Goal: Task Accomplishment & Management: Manage account settings

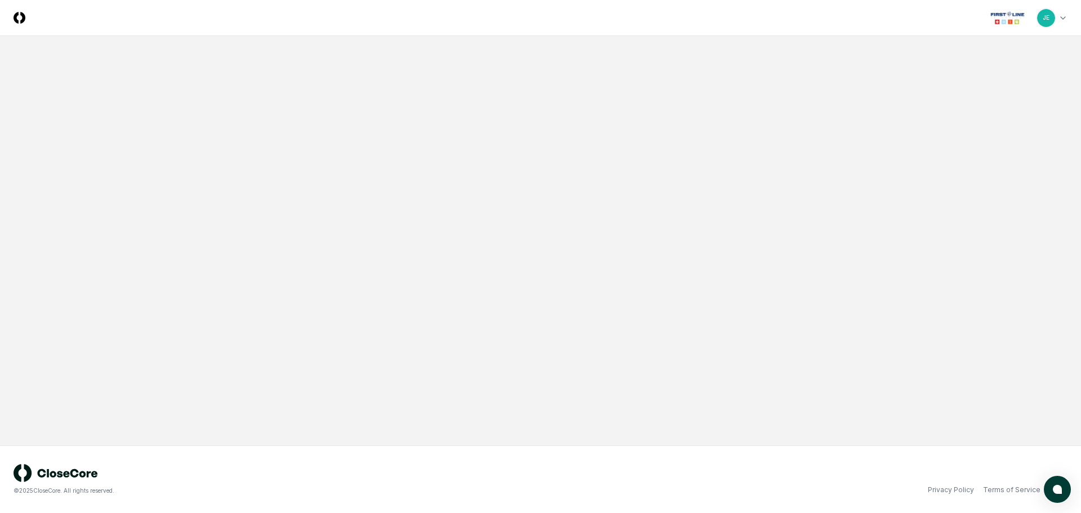
click at [1063, 19] on html "CloseCore Toggle navigation menu JE Toggle user menu © 2025 CloseCore. All righ…" at bounding box center [540, 256] width 1081 height 513
click at [507, 115] on html "CloseCore Toggle navigation menu JE Toggle user menu © 2025 CloseCore. All righ…" at bounding box center [540, 256] width 1081 height 513
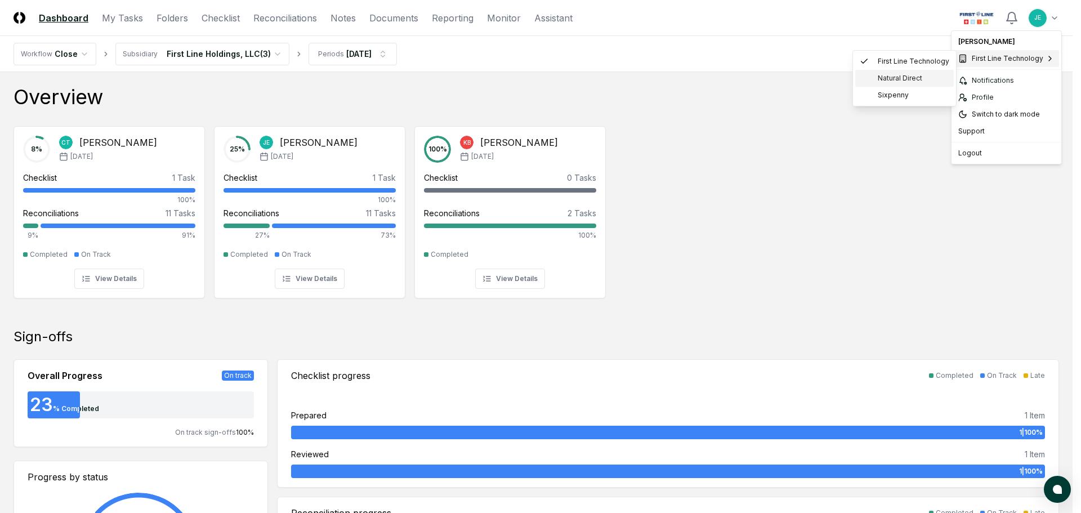
click at [889, 80] on span "Natural Direct" at bounding box center [900, 78] width 44 height 10
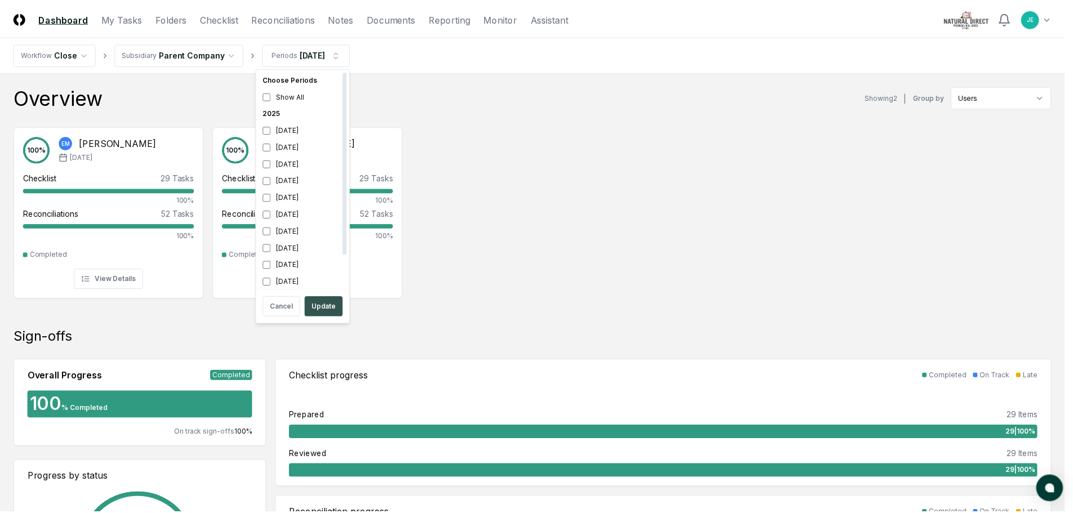
scroll to position [3, 0]
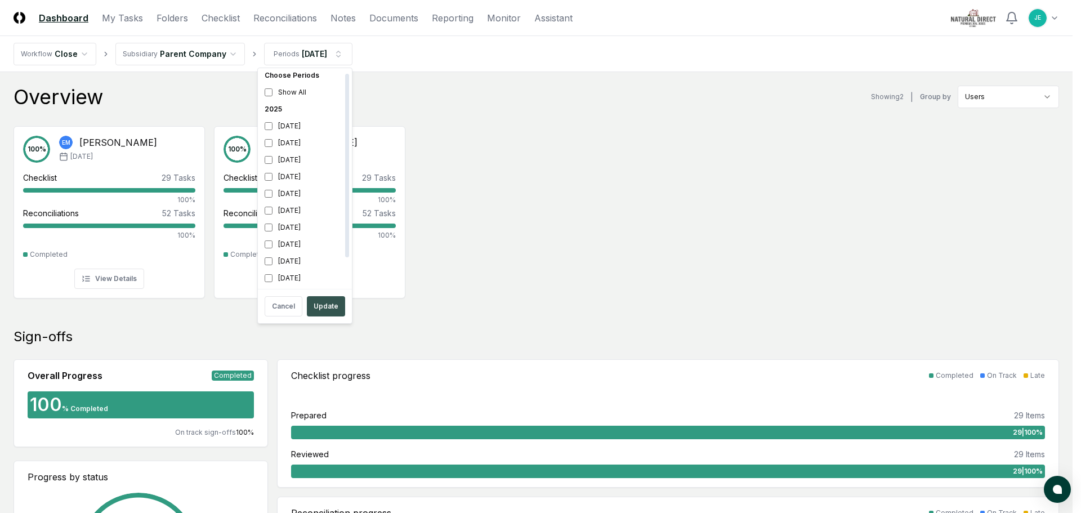
click at [318, 302] on button "Update" at bounding box center [326, 306] width 38 height 20
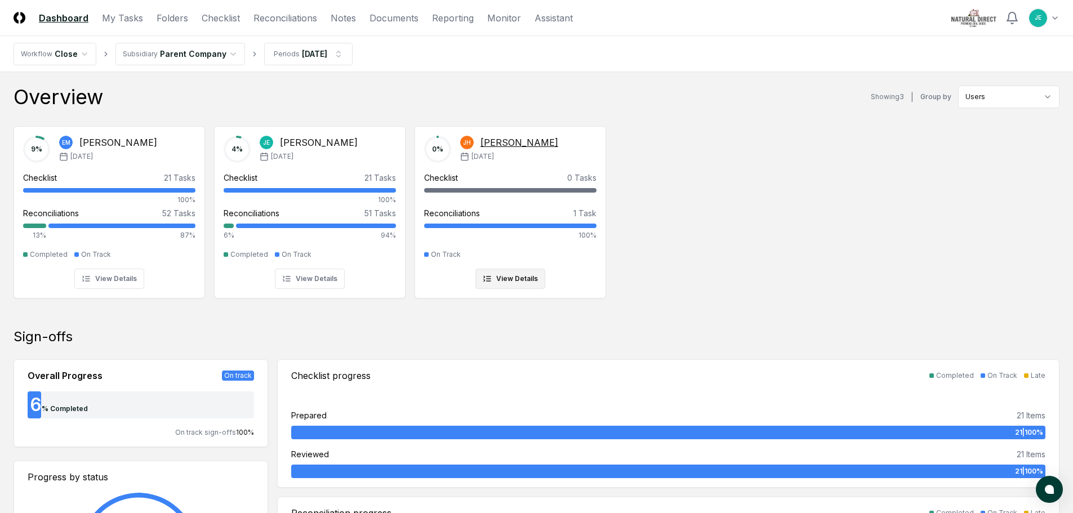
click at [524, 280] on button "View Details" at bounding box center [510, 279] width 70 height 20
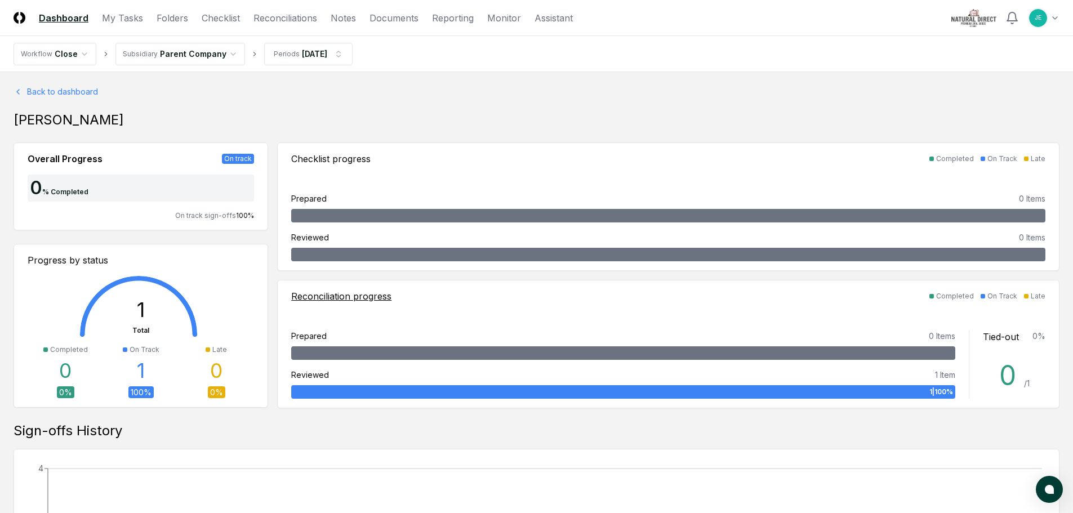
click at [331, 390] on div "1 | 100 %" at bounding box center [623, 392] width 664 height 14
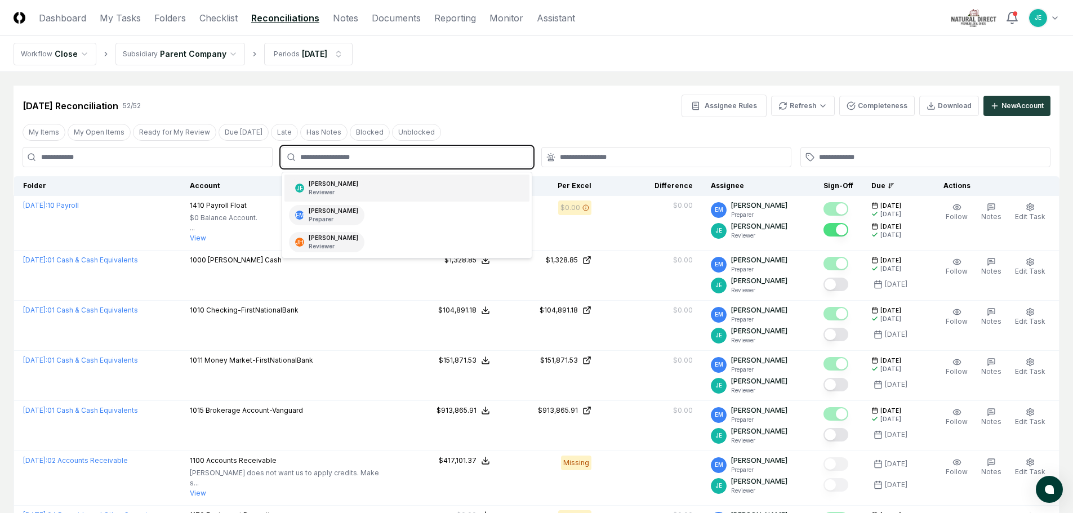
click at [388, 157] on input "text" at bounding box center [412, 157] width 224 height 10
click at [322, 242] on p "Reviewer" at bounding box center [334, 246] width 50 height 8
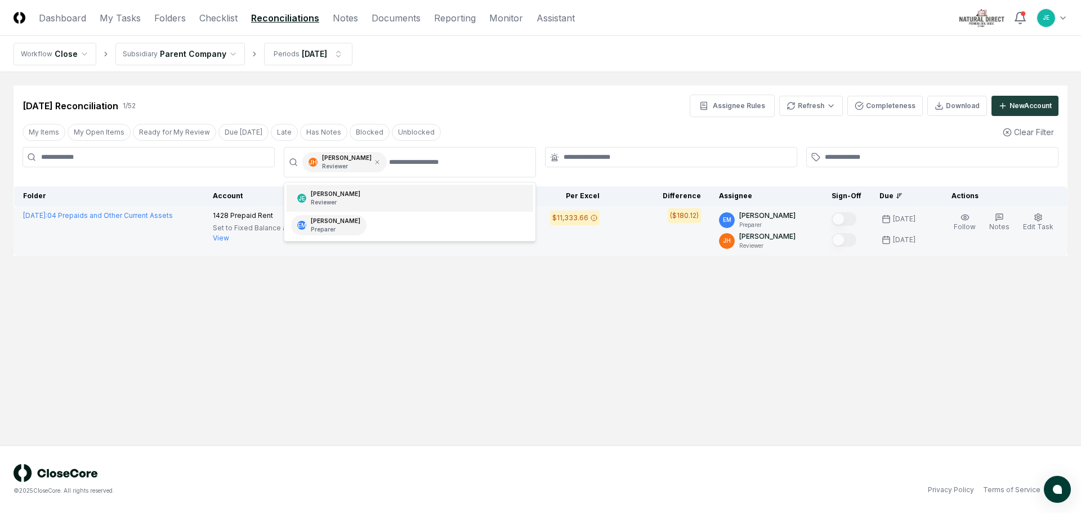
click at [631, 239] on td "($180.12)" at bounding box center [659, 231] width 101 height 50
click at [1046, 224] on span "Edit Task" at bounding box center [1038, 226] width 30 height 8
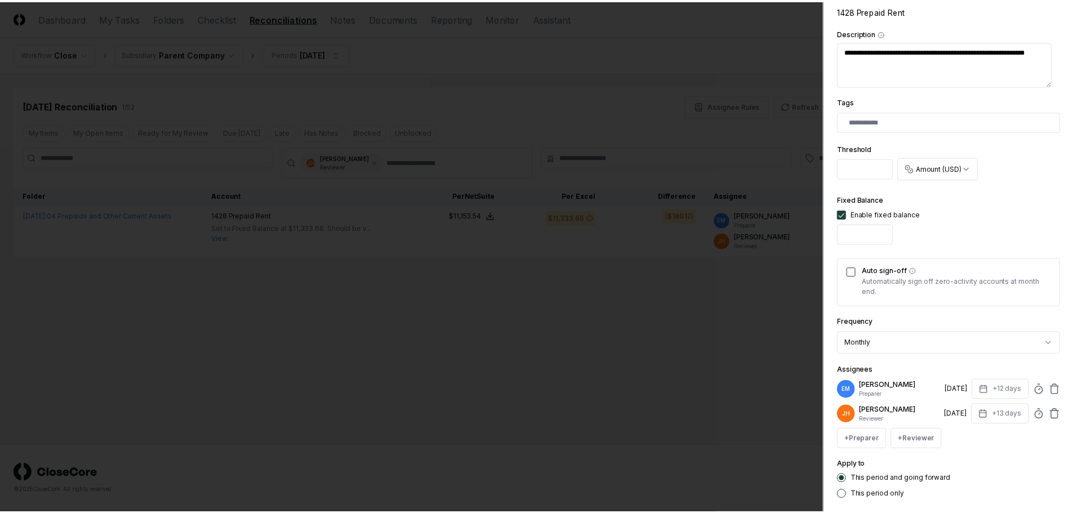
scroll to position [284, 0]
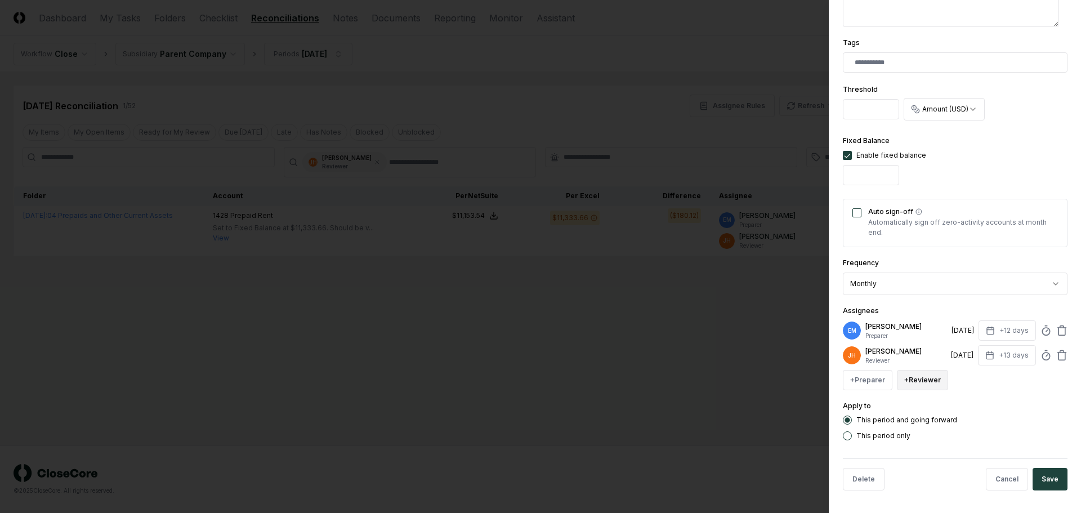
click at [929, 378] on button "+ Reviewer" at bounding box center [922, 380] width 51 height 20
click at [956, 340] on div "JE Jarred Edwards" at bounding box center [977, 334] width 157 height 20
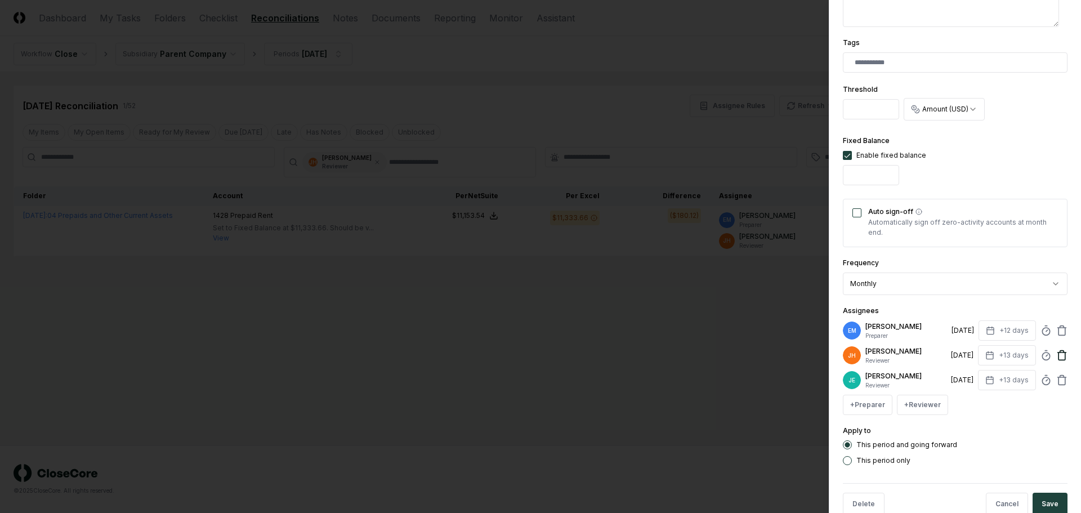
click at [1057, 355] on icon at bounding box center [1062, 355] width 11 height 11
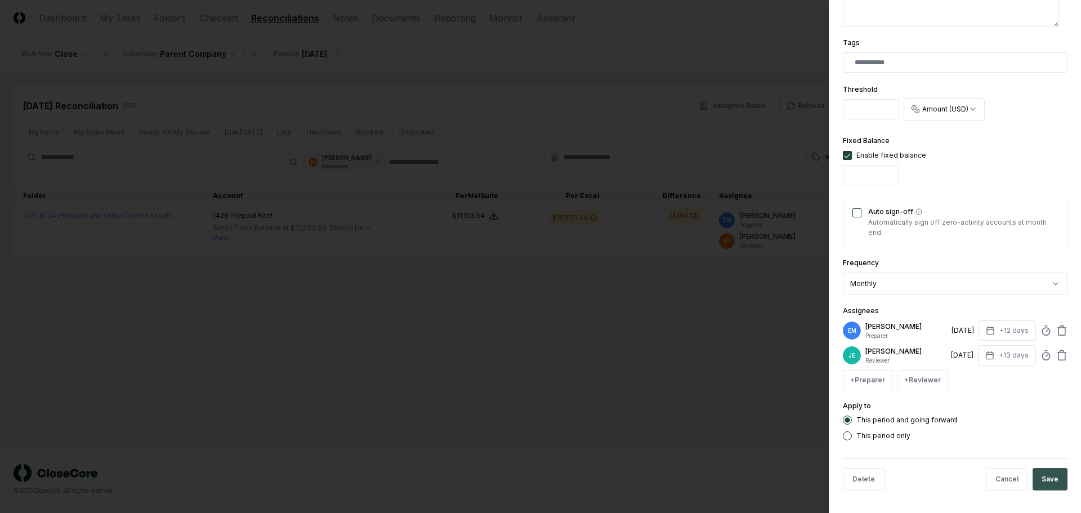
click at [1049, 475] on button "Save" at bounding box center [1050, 479] width 35 height 23
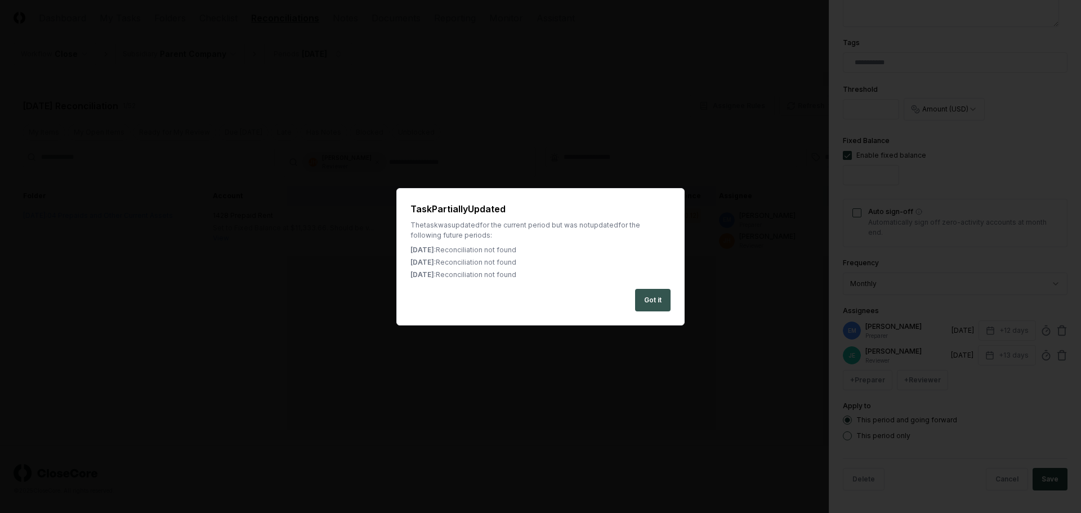
click at [653, 296] on button "Got it" at bounding box center [652, 300] width 35 height 23
type textarea "*"
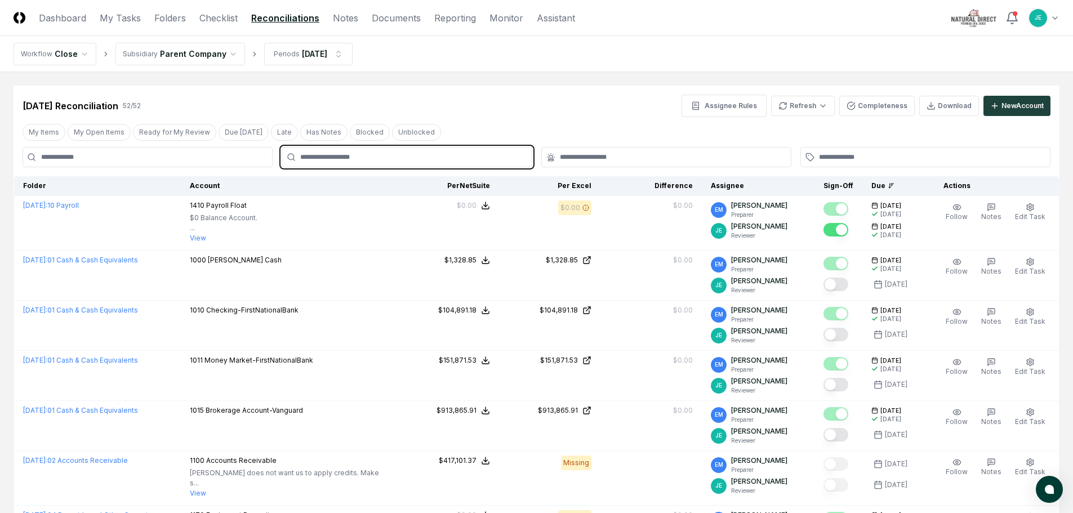
click at [345, 155] on input "text" at bounding box center [412, 157] width 224 height 10
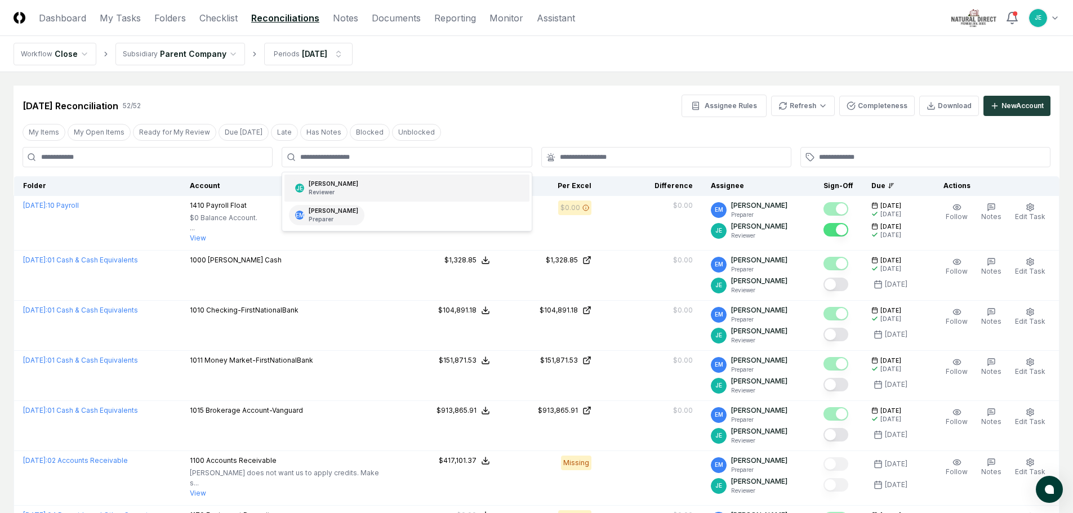
click at [489, 123] on div "My Items My Open Items Ready for My Review Due Today Late Has Notes Blocked Unb…" at bounding box center [537, 132] width 1046 height 21
click at [144, 130] on button "Ready for My Review" at bounding box center [174, 132] width 83 height 17
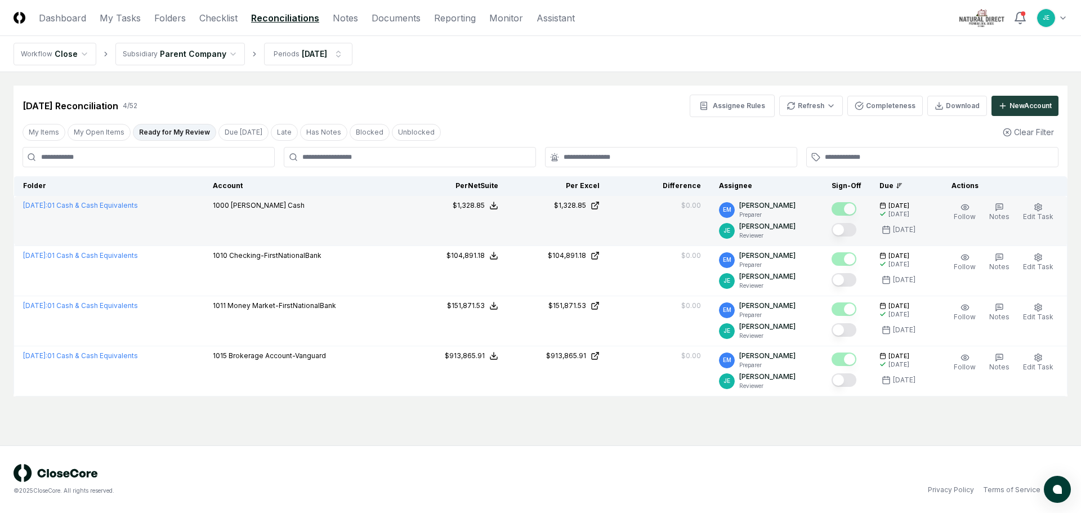
click at [849, 228] on button "Mark complete" at bounding box center [844, 230] width 25 height 14
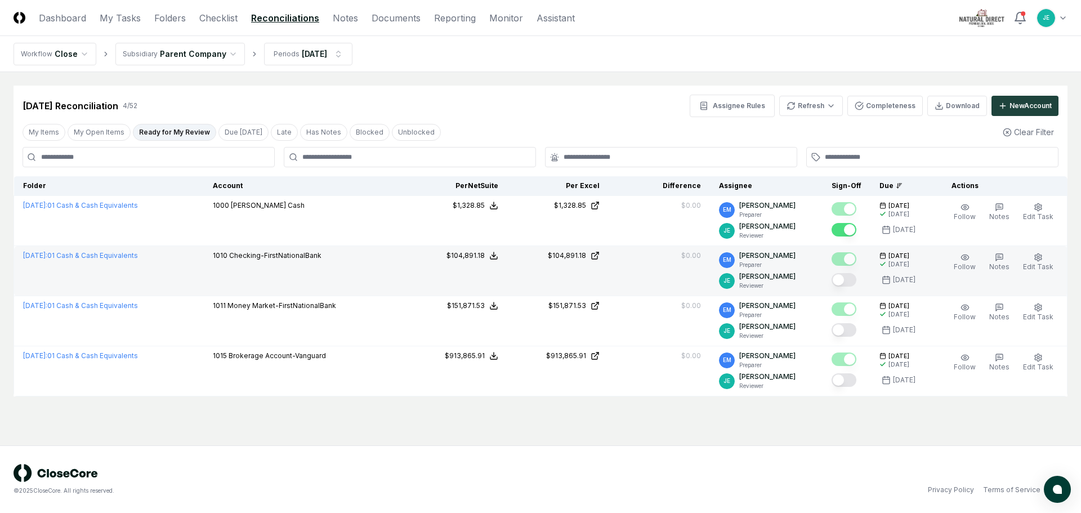
click at [853, 279] on button "Mark complete" at bounding box center [844, 280] width 25 height 14
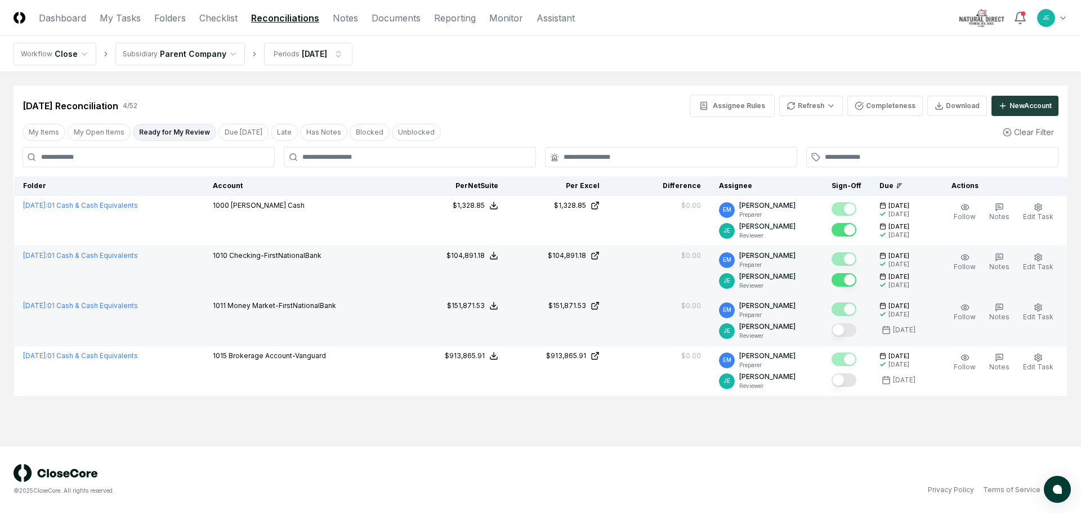
click at [852, 329] on button "Mark complete" at bounding box center [844, 330] width 25 height 14
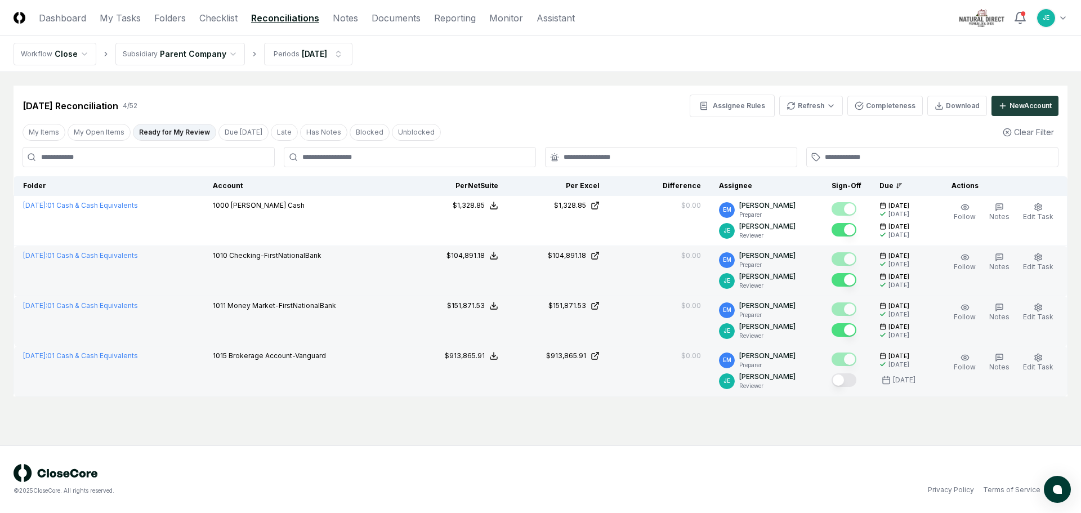
click at [850, 381] on button "Mark complete" at bounding box center [844, 380] width 25 height 14
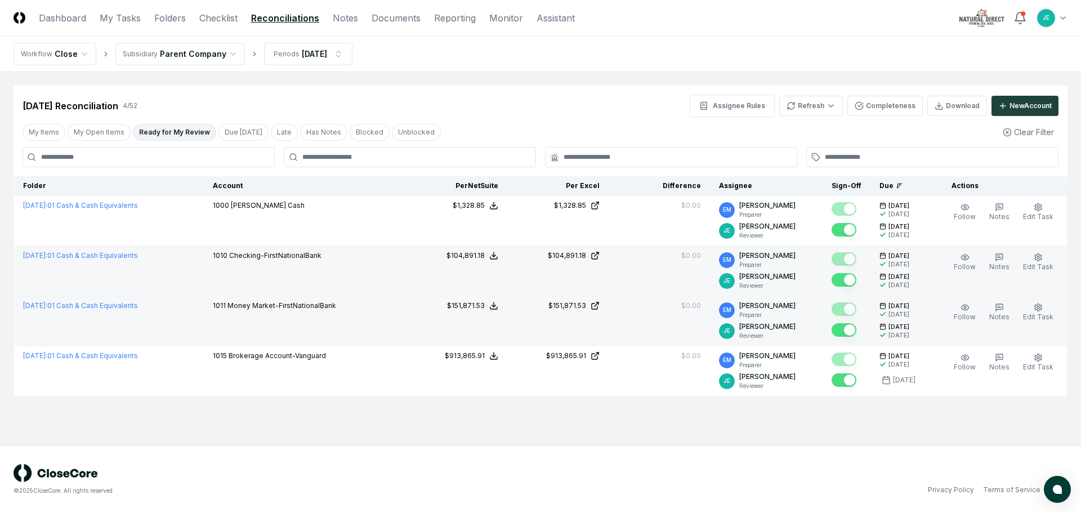
click at [632, 437] on main "Cancel Reassign Aug 2025 Reconciliation 4 / 52 Assignee Rules Refresh Completen…" at bounding box center [540, 258] width 1081 height 373
click at [806, 107] on html "CloseCore Dashboard My Tasks Folders Checklist Reconciliations Notes Documents …" at bounding box center [540, 256] width 1081 height 513
click at [582, 110] on html "CloseCore Dashboard My Tasks Folders Checklist Reconciliations Notes Documents …" at bounding box center [540, 256] width 1081 height 513
click at [113, 135] on button "My Open Items" at bounding box center [99, 132] width 63 height 17
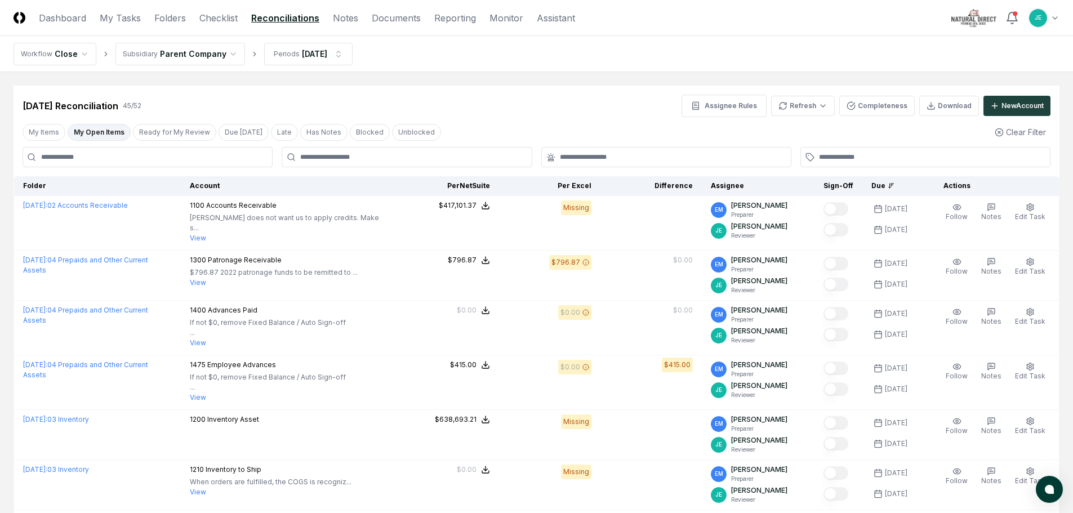
click at [96, 136] on button "My Open Items" at bounding box center [99, 132] width 63 height 17
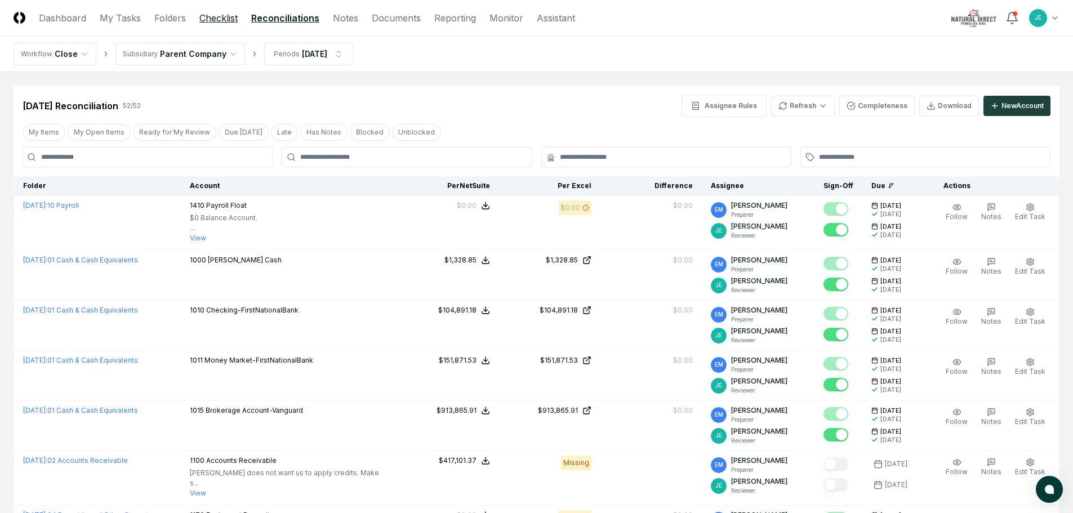
click at [225, 24] on link "Checklist" at bounding box center [218, 18] width 38 height 14
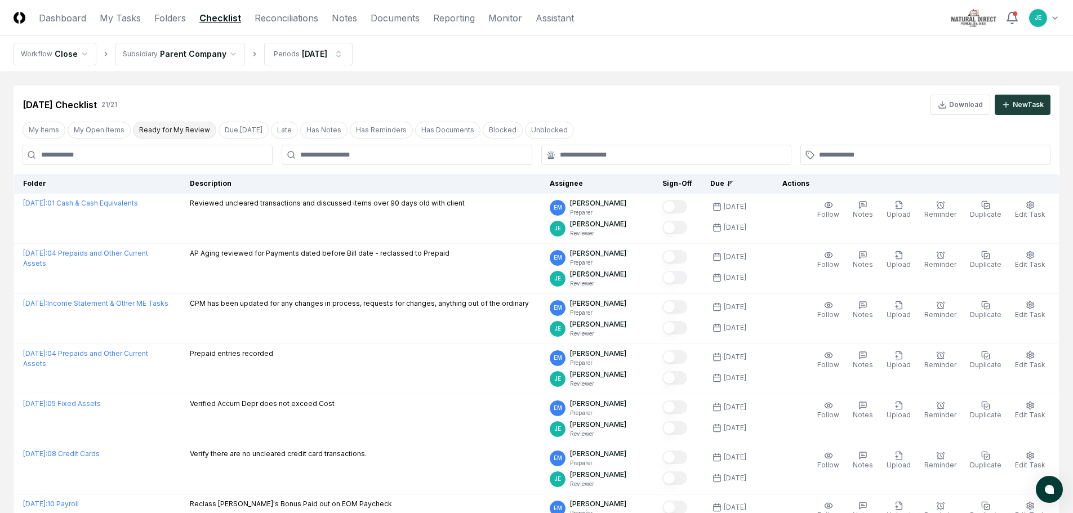
click at [162, 132] on button "Ready for My Review" at bounding box center [174, 130] width 83 height 17
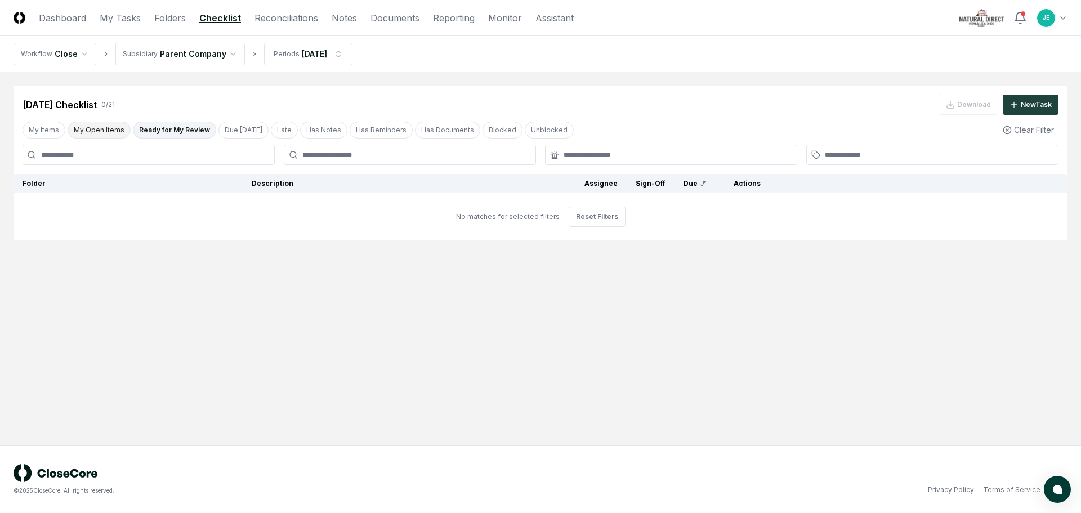
click at [83, 128] on button "My Open Items" at bounding box center [99, 130] width 63 height 17
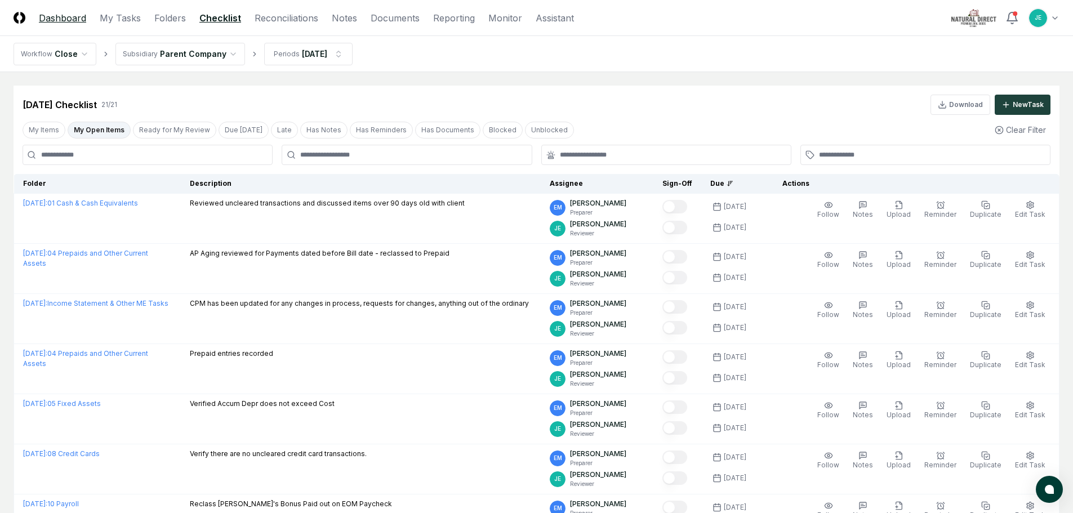
click at [65, 18] on link "Dashboard" at bounding box center [62, 18] width 47 height 14
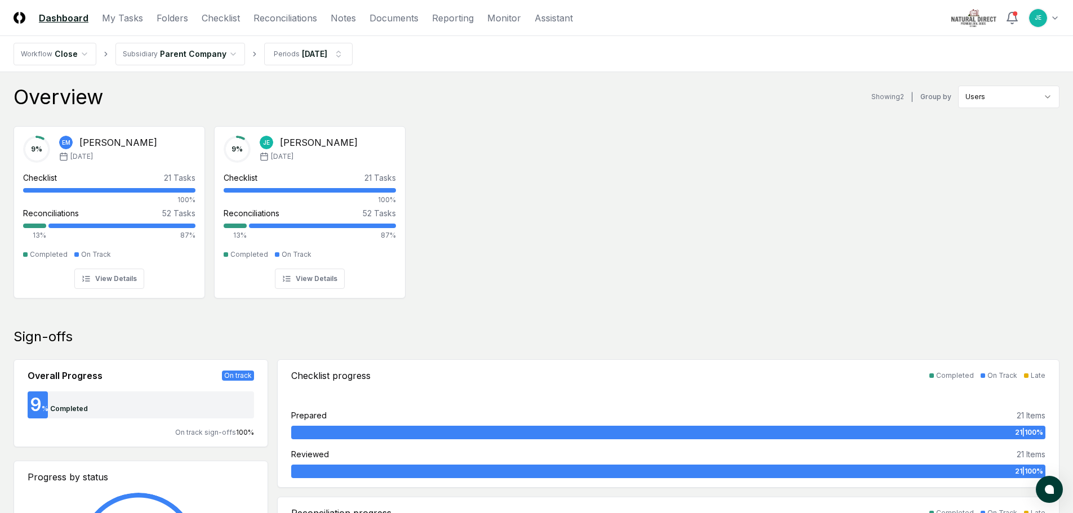
click at [506, 216] on div "9 % EM Elaine Miller Aug '25 Checklist 21 Tasks 100% Reconciliations 52 Tasks 1…" at bounding box center [536, 211] width 1073 height 188
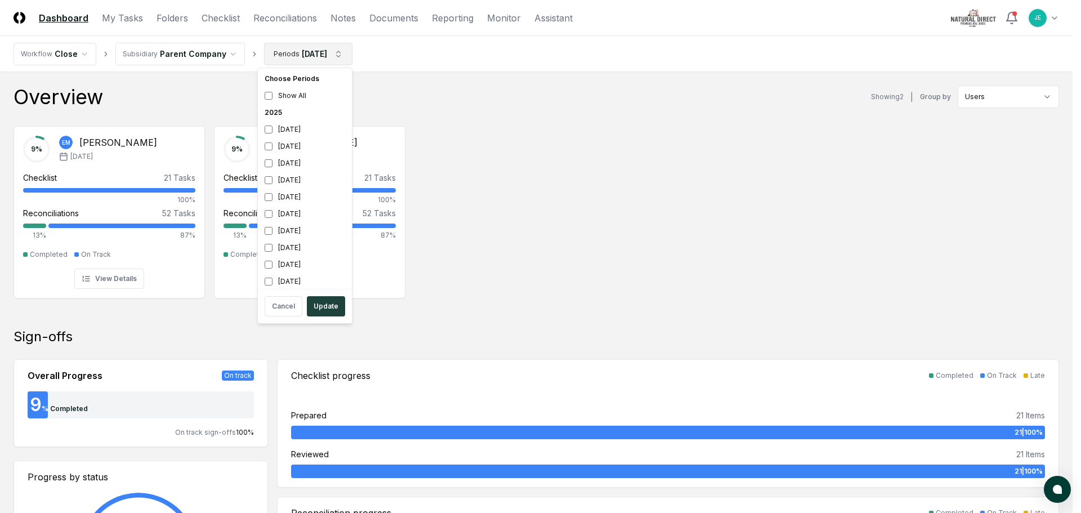
click at [290, 195] on div "August 2025" at bounding box center [305, 197] width 90 height 17
click at [302, 179] on div "September 2025" at bounding box center [305, 180] width 90 height 17
click at [324, 311] on button "Update" at bounding box center [326, 306] width 38 height 20
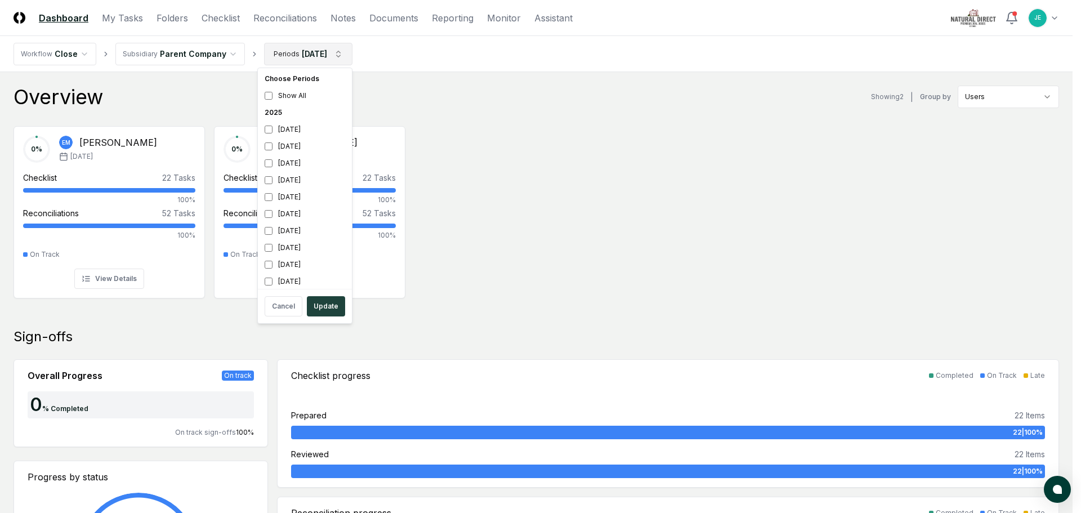
click at [274, 196] on div "August 2025" at bounding box center [305, 197] width 90 height 17
click at [274, 182] on div "September 2025" at bounding box center [305, 180] width 90 height 17
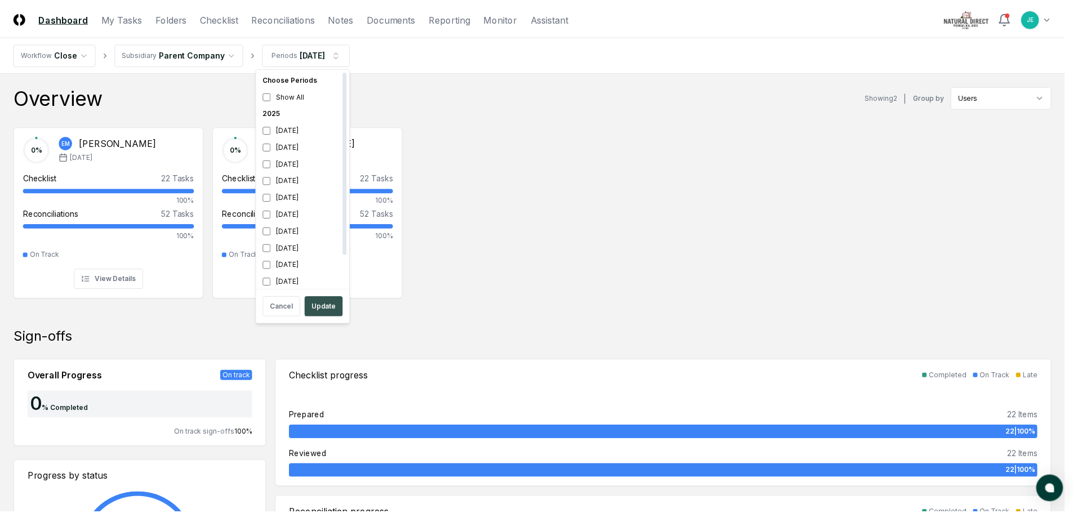
scroll to position [3, 0]
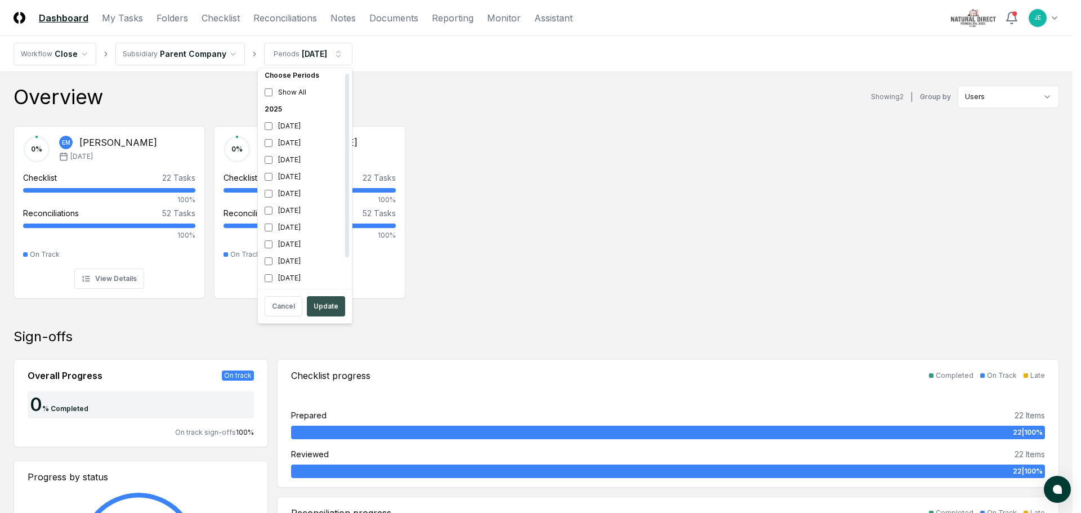
click at [325, 308] on button "Update" at bounding box center [326, 306] width 38 height 20
